Goal: Find specific page/section: Find specific page/section

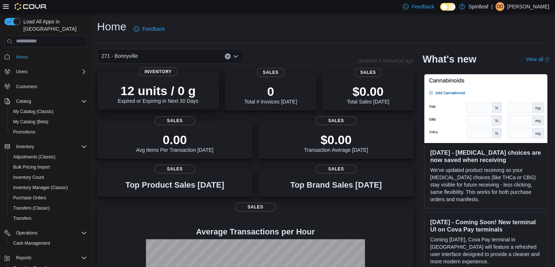
click at [197, 88] on p "12 units / 0 g" at bounding box center [158, 90] width 81 height 15
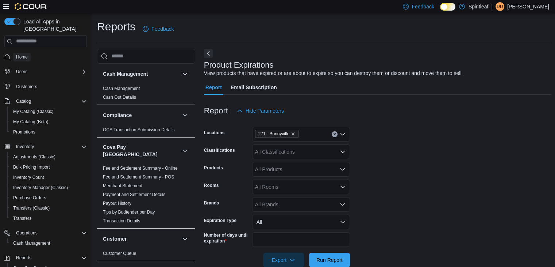
click at [24, 54] on span "Home" at bounding box center [22, 57] width 12 height 6
